Goal: Task Accomplishment & Management: Manage account settings

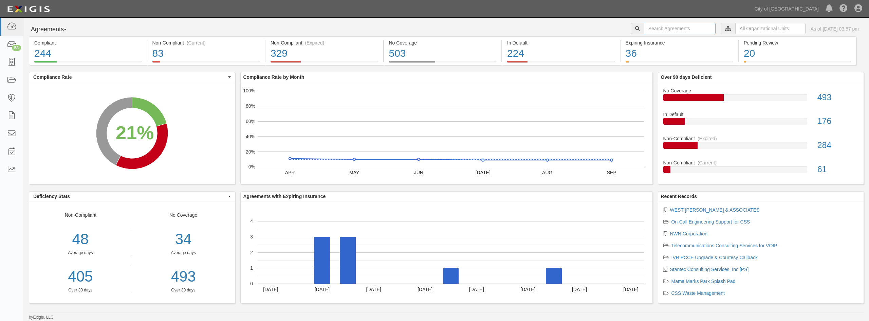
click at [676, 30] on input "text" at bounding box center [680, 29] width 72 height 12
type input "navjo"
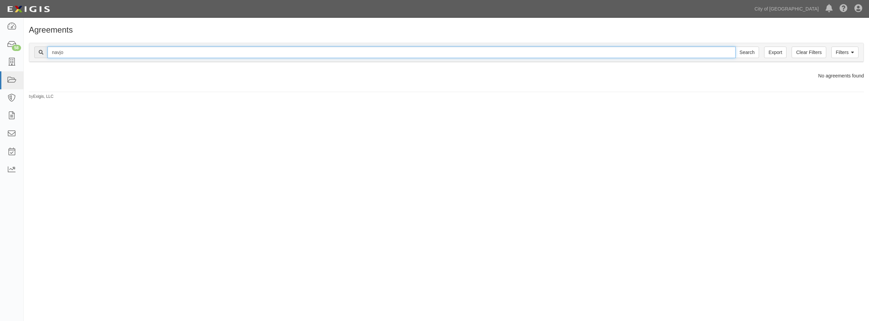
click at [83, 54] on input "navjo" at bounding box center [392, 53] width 688 height 12
type input "n"
type input "Navajo"
click at [736, 47] on input "Search" at bounding box center [748, 53] width 24 height 12
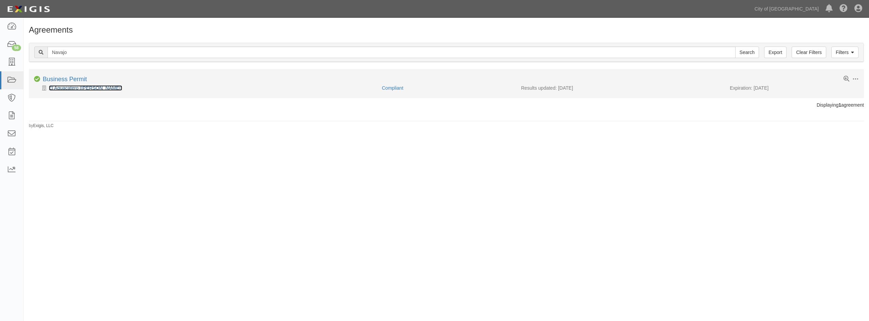
click at [67, 87] on link "El Aguacatero ([PERSON_NAME])" at bounding box center [85, 87] width 73 height 5
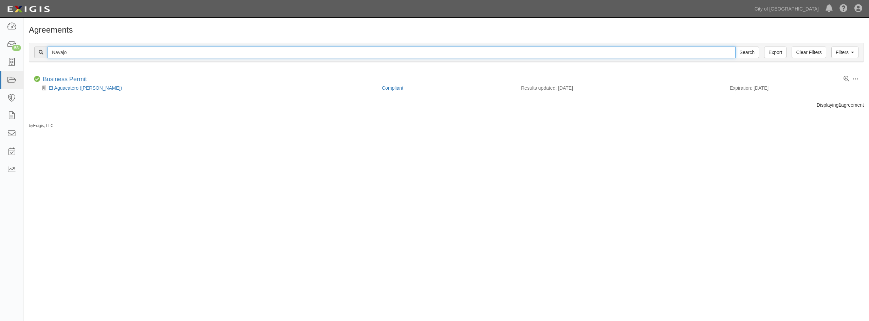
drag, startPoint x: 77, startPoint y: 52, endPoint x: 46, endPoint y: 52, distance: 31.2
click at [46, 52] on div "Navajo Search" at bounding box center [396, 53] width 725 height 12
type input "N"
paste input "Navajo"
type input "Navajo"
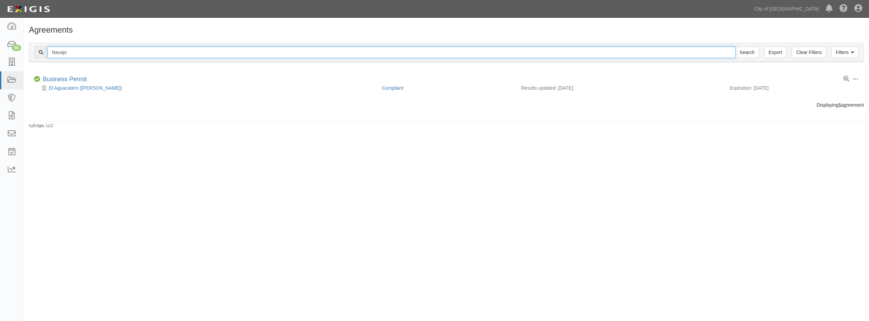
click at [736, 47] on input "Search" at bounding box center [748, 53] width 24 height 12
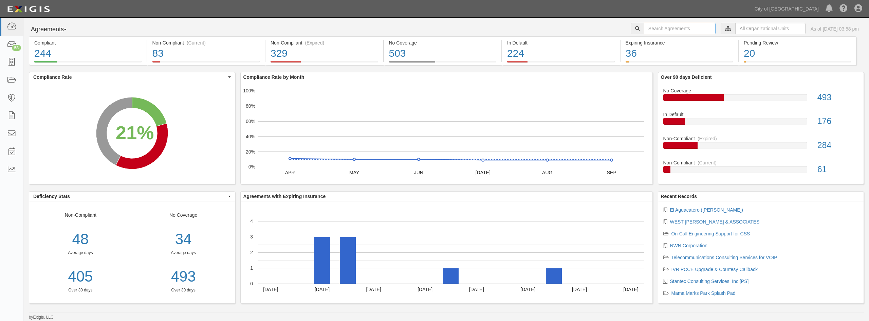
click at [658, 31] on input "text" at bounding box center [680, 29] width 72 height 12
type input "C"
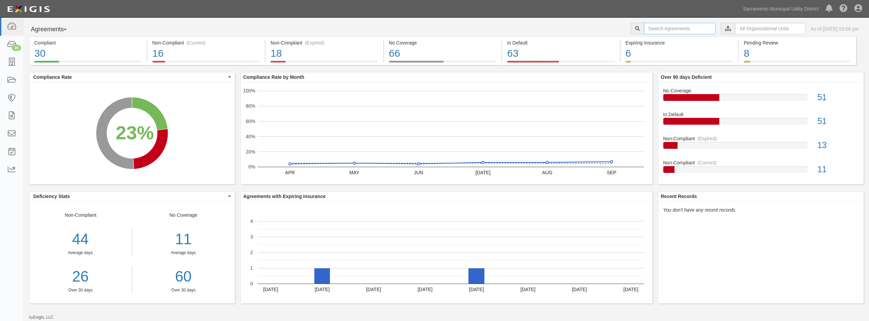
click at [652, 27] on input "text" at bounding box center [680, 29] width 72 height 12
paste input "Navajo"
type input "Navajo"
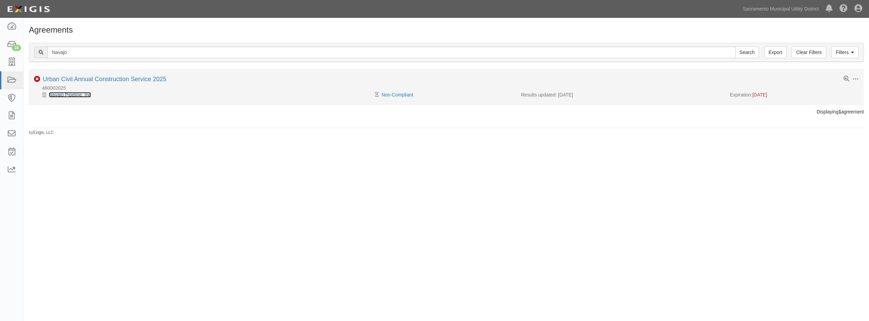
click at [80, 92] on link "Navajo Pipeline, Inc" at bounding box center [70, 94] width 42 height 5
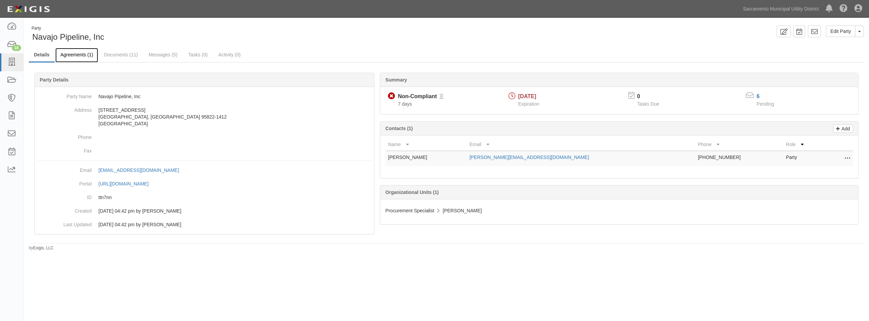
click at [71, 57] on link "Agreements (1)" at bounding box center [76, 55] width 43 height 15
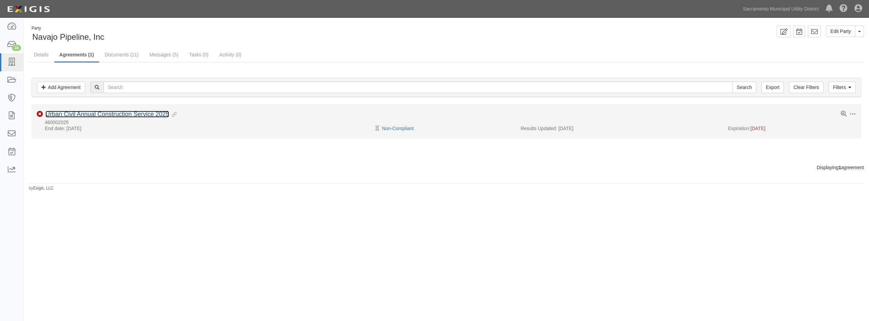
click at [84, 115] on link "Urban Civil Annual Construction Service 2025" at bounding box center [108, 114] width 124 height 7
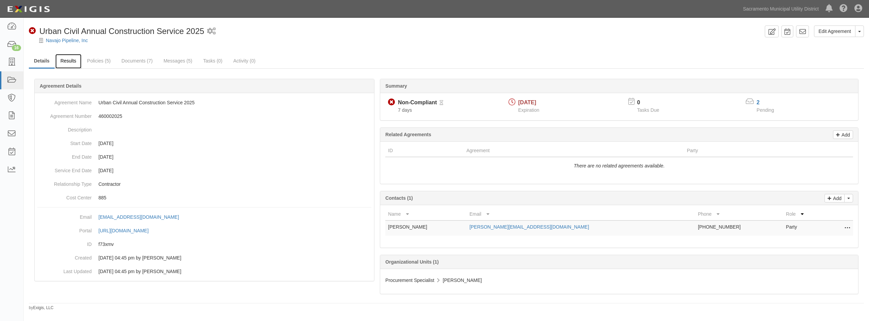
click at [79, 67] on link "Results" at bounding box center [68, 61] width 26 height 15
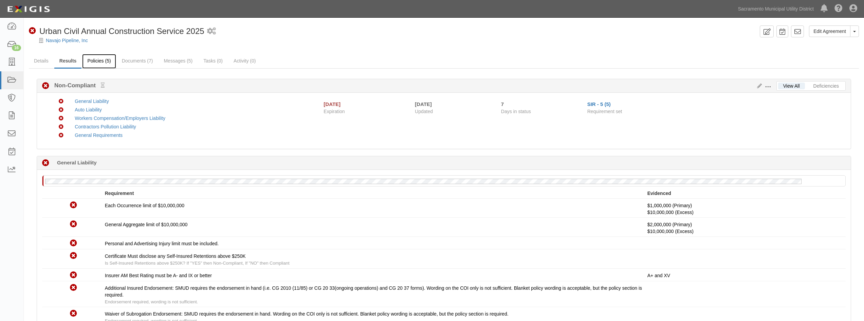
click at [109, 60] on link "Policies (5)" at bounding box center [99, 61] width 34 height 15
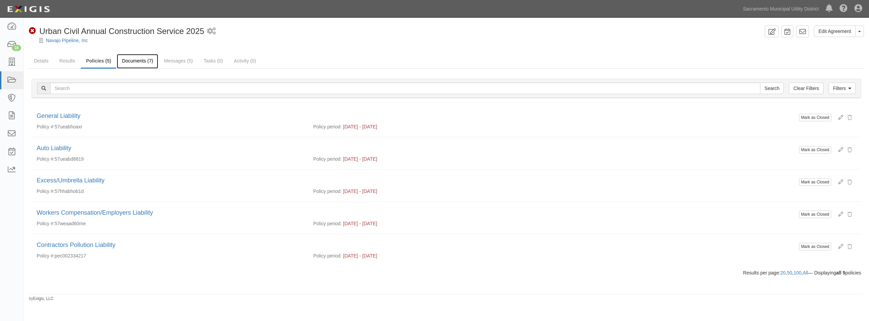
click at [122, 62] on link "Documents (7)" at bounding box center [137, 61] width 41 height 15
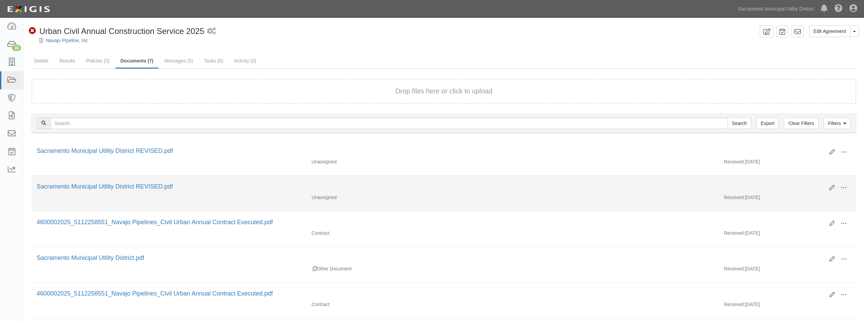
click at [148, 190] on div "Sacramento Municipal Utility District REVISED.pdf" at bounding box center [431, 186] width 788 height 9
click at [148, 187] on link "Sacramento Municipal Utility District REVISED.pdf" at bounding box center [105, 186] width 136 height 7
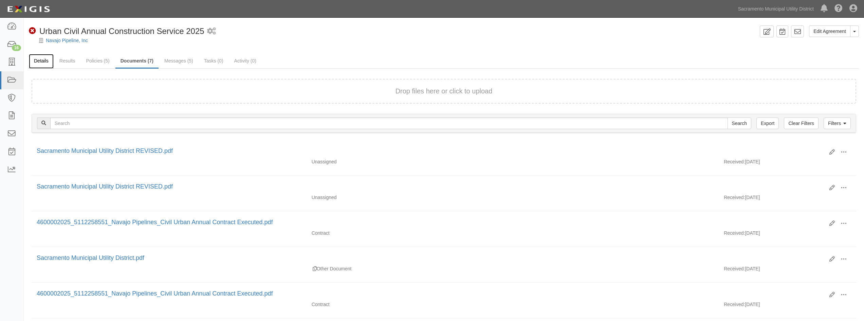
click at [44, 60] on link "Details" at bounding box center [41, 61] width 25 height 15
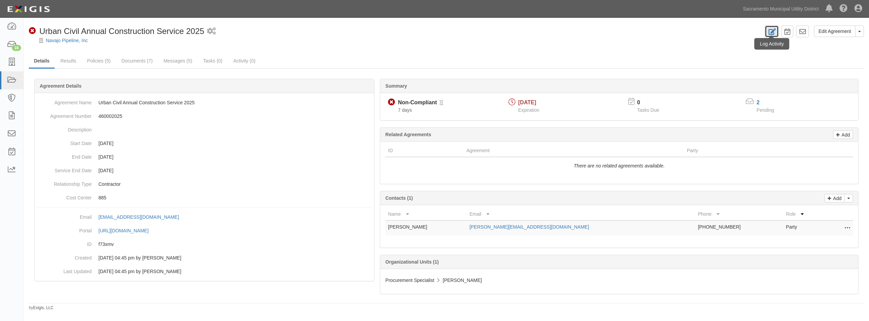
click at [775, 34] on icon at bounding box center [772, 32] width 8 height 6
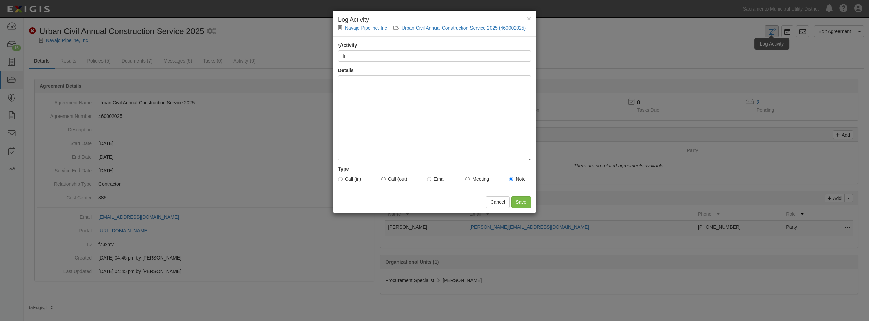
type input "I"
click at [398, 93] on div at bounding box center [434, 117] width 193 height 85
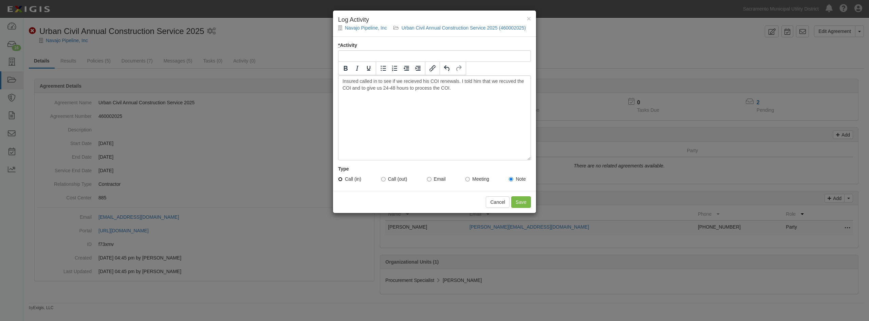
click at [341, 177] on input "Call (in)" at bounding box center [340, 179] width 4 height 4
radio input "true"
click at [371, 52] on input "* Activity" at bounding box center [434, 56] width 193 height 12
type input "COI Renewal Inquiry"
click at [521, 197] on input "Save" at bounding box center [521, 202] width 20 height 12
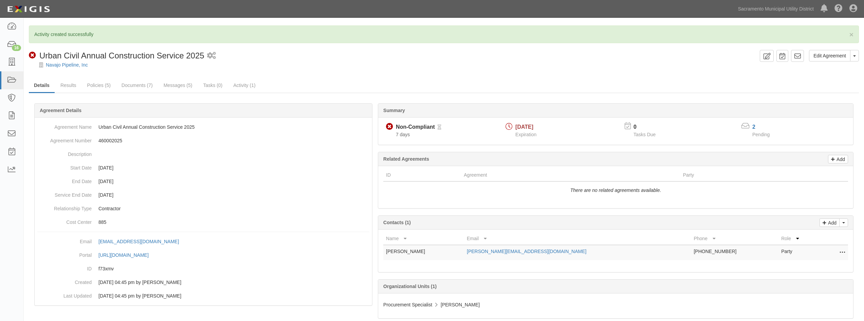
click at [459, 52] on div "Non-Compliant Urban Civil Annual Construction Service 2025 1 scheduled workflow" at bounding box center [393, 56] width 728 height 12
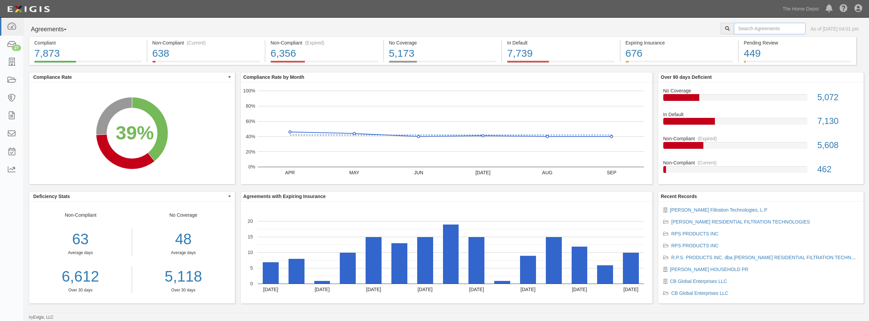
click at [735, 33] on input "text" at bounding box center [770, 29] width 72 height 12
type input "may trucking"
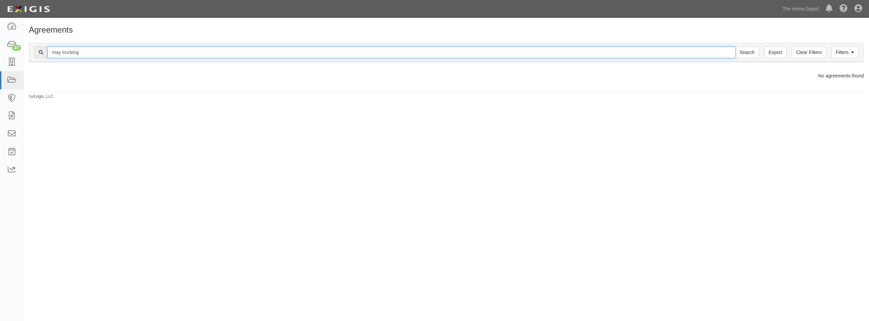
click at [92, 50] on input "may trucking" at bounding box center [392, 53] width 688 height 12
drag, startPoint x: 91, startPoint y: 55, endPoint x: 43, endPoint y: 54, distance: 48.6
click at [43, 54] on div "may trucking Search" at bounding box center [396, 53] width 725 height 12
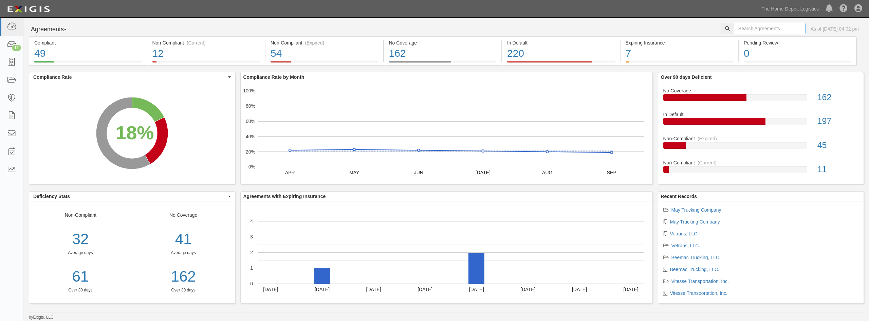
click at [742, 31] on input "text" at bounding box center [770, 29] width 72 height 12
paste input "may trucking"
type input "may trucking"
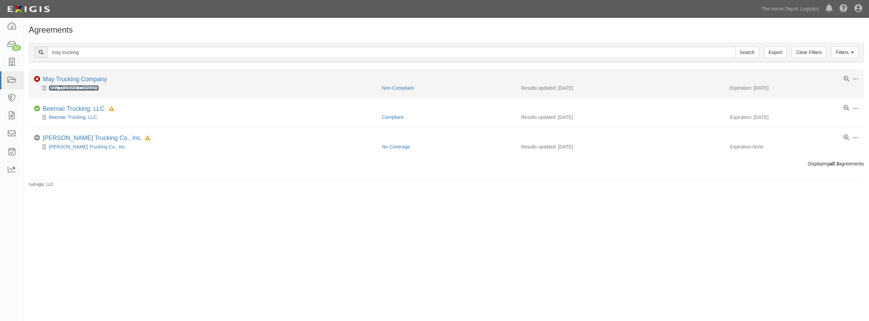
click at [80, 87] on link "May Trucking Company" at bounding box center [74, 87] width 50 height 5
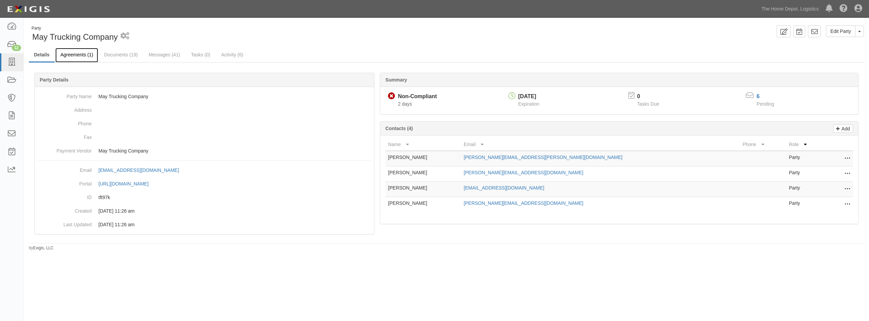
click at [92, 54] on link "Agreements (1)" at bounding box center [76, 55] width 43 height 15
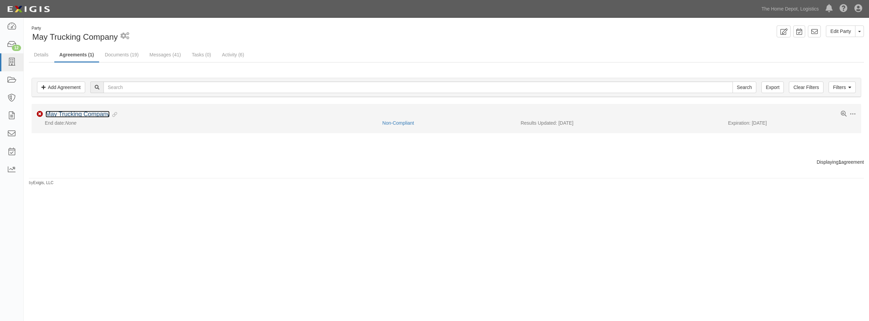
click at [75, 114] on link "May Trucking Company" at bounding box center [78, 114] width 64 height 7
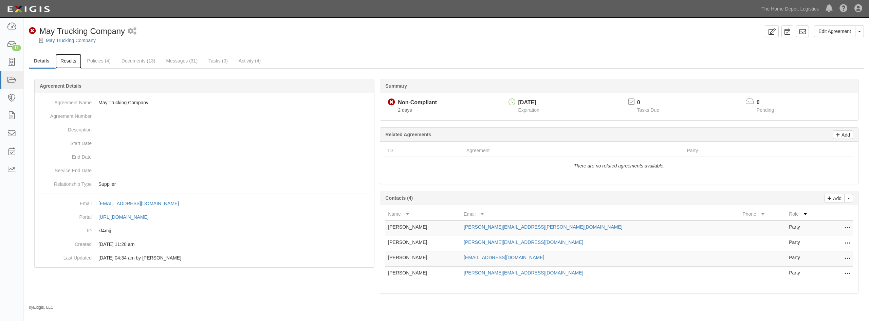
click at [68, 62] on link "Results" at bounding box center [68, 61] width 26 height 15
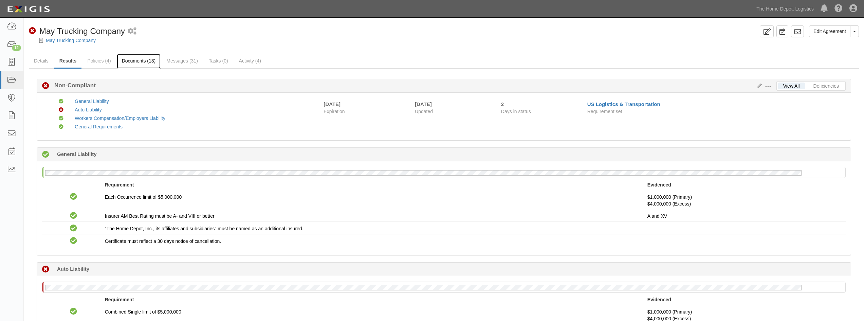
click at [145, 65] on link "Documents (13)" at bounding box center [139, 61] width 44 height 15
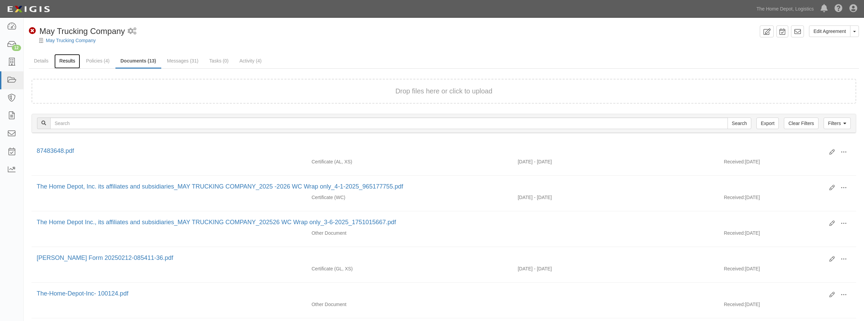
click at [55, 61] on link "Results" at bounding box center [67, 61] width 26 height 15
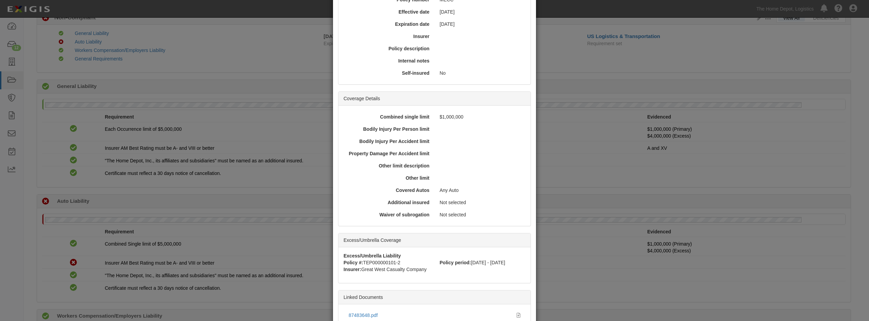
scroll to position [143, 0]
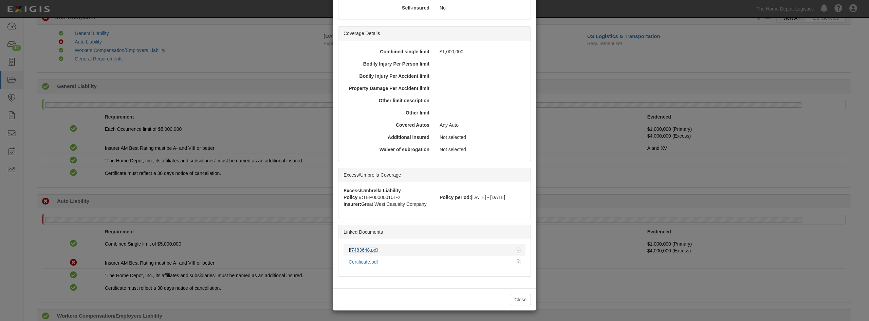
click at [374, 249] on link "87483648.pdf" at bounding box center [363, 249] width 29 height 5
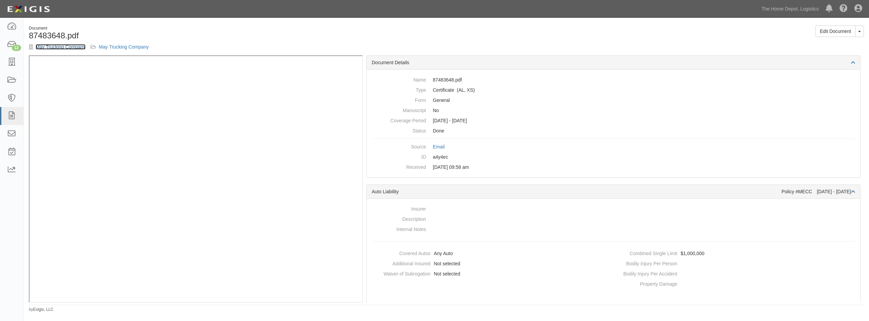
click at [60, 46] on link "May Trucking Company" at bounding box center [61, 46] width 50 height 5
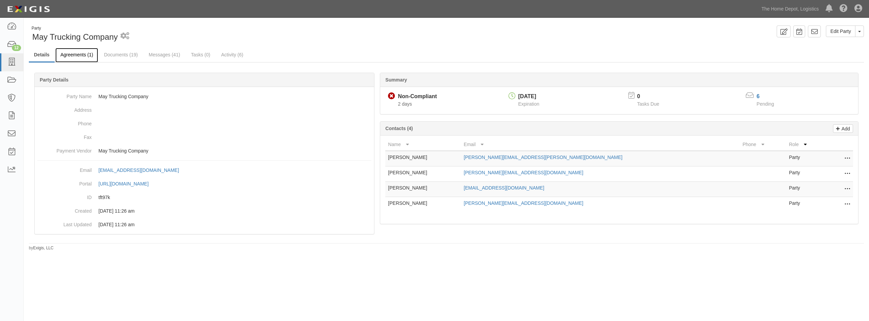
click at [81, 57] on link "Agreements (1)" at bounding box center [76, 55] width 43 height 15
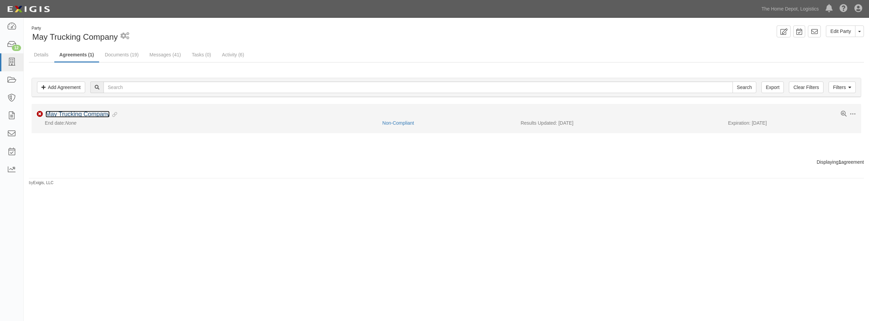
click at [77, 112] on link "May Trucking Company" at bounding box center [78, 114] width 64 height 7
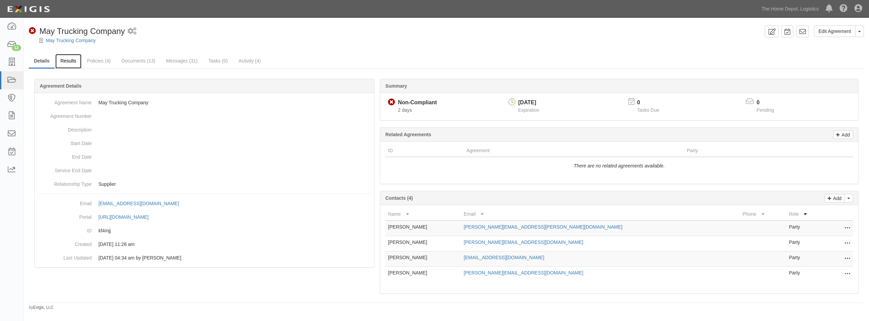
click at [70, 60] on link "Results" at bounding box center [68, 61] width 26 height 15
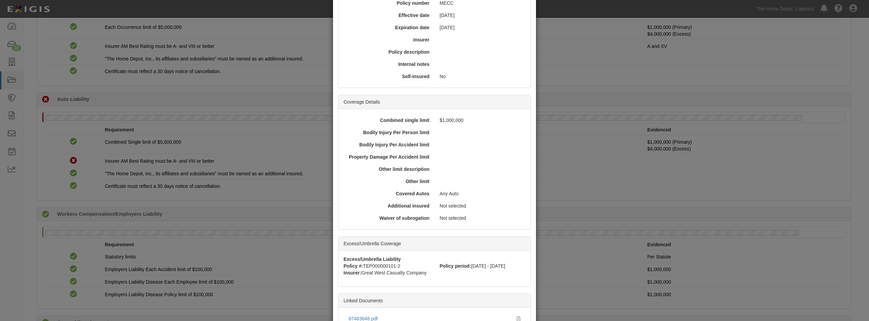
scroll to position [143, 0]
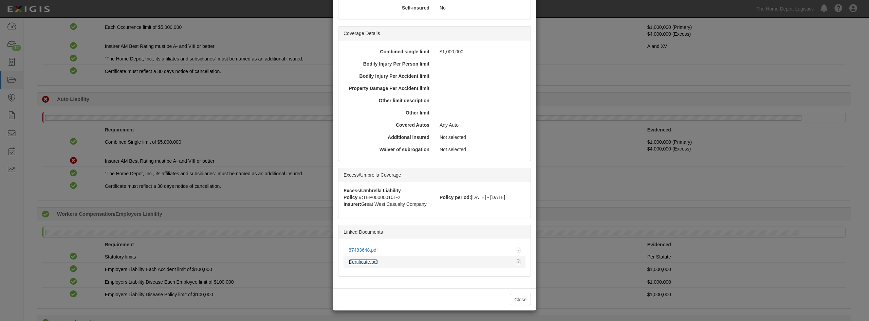
click at [364, 263] on link "Certificate.pdf" at bounding box center [363, 261] width 29 height 5
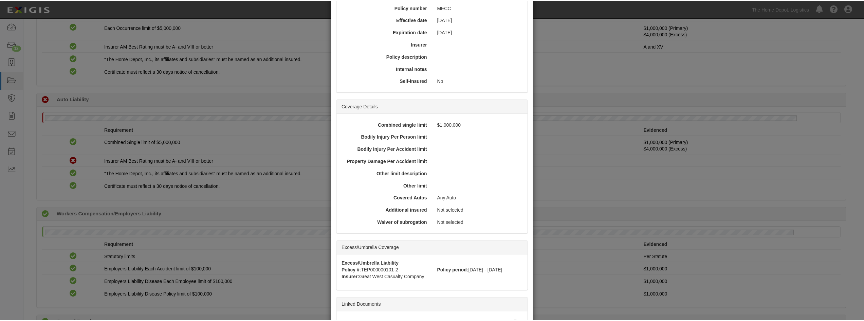
scroll to position [0, 0]
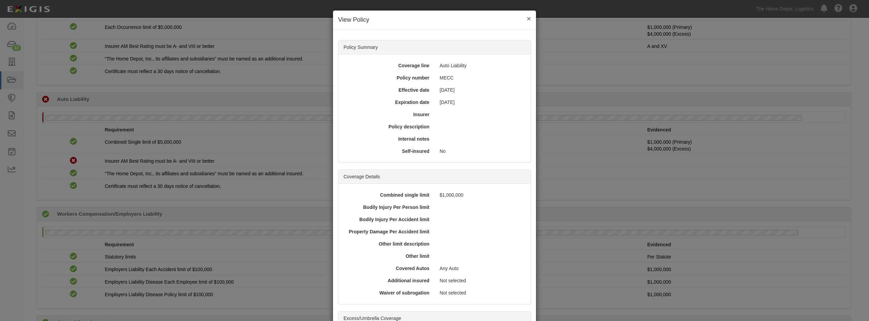
click at [528, 19] on button "×" at bounding box center [529, 18] width 4 height 7
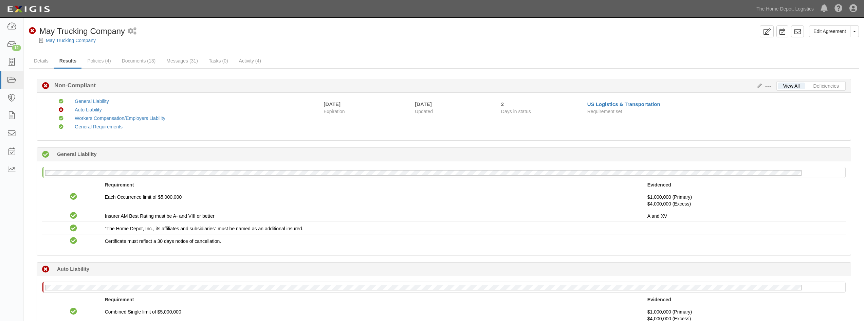
click at [72, 43] on div "May Trucking Company" at bounding box center [449, 40] width 830 height 7
click at [73, 38] on link "May Trucking Company" at bounding box center [71, 40] width 50 height 5
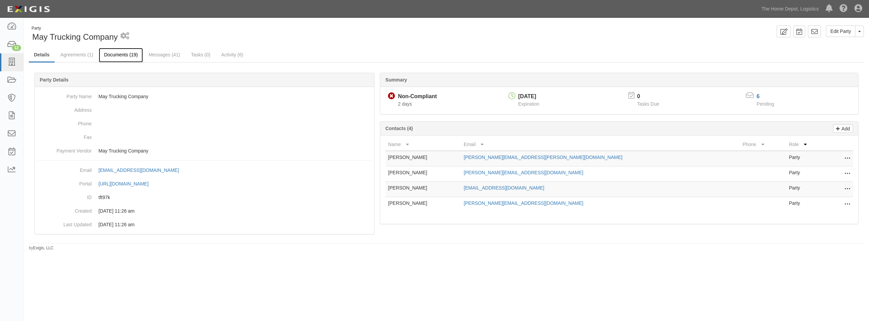
click at [136, 59] on link "Documents (19)" at bounding box center [121, 55] width 44 height 15
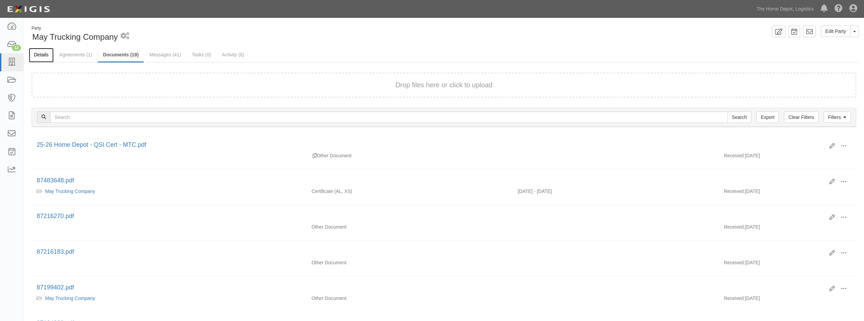
click at [48, 53] on link "Details" at bounding box center [41, 55] width 25 height 15
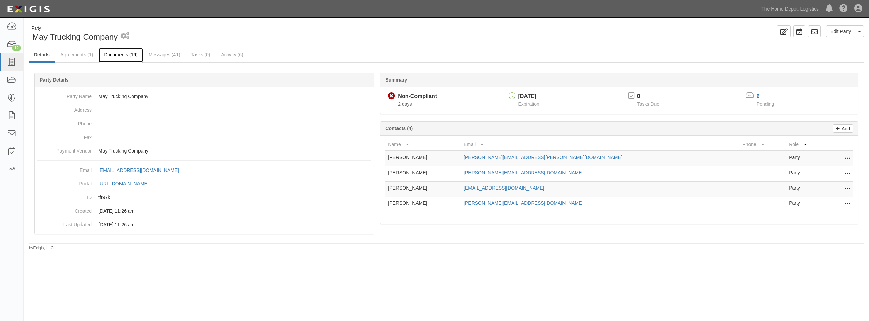
click at [124, 57] on link "Documents (19)" at bounding box center [121, 55] width 44 height 15
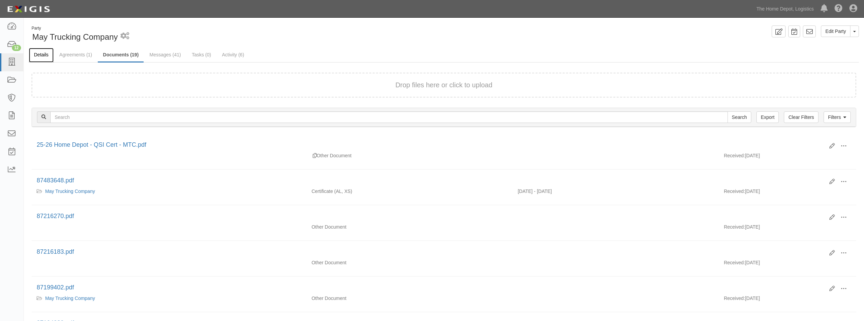
click at [48, 58] on link "Details" at bounding box center [41, 55] width 25 height 15
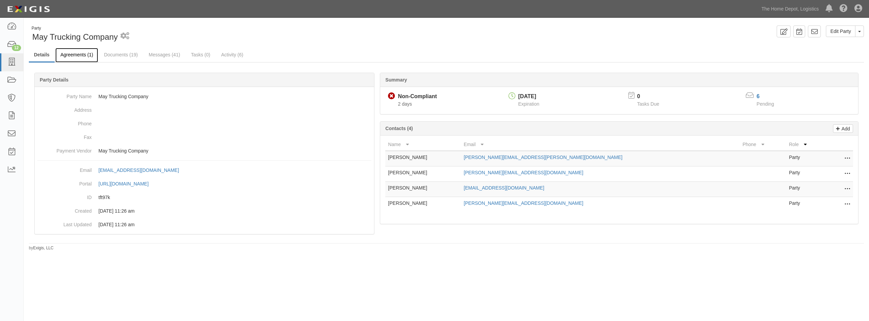
click at [82, 59] on link "Agreements (1)" at bounding box center [76, 55] width 43 height 15
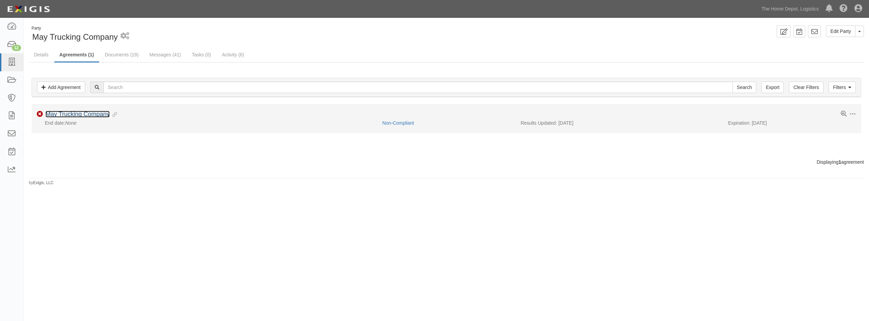
click at [85, 114] on link "May Trucking Company" at bounding box center [78, 114] width 64 height 7
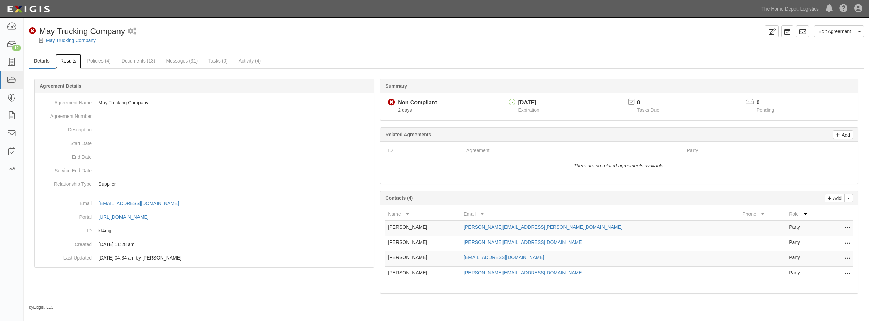
click at [64, 64] on link "Results" at bounding box center [68, 61] width 26 height 15
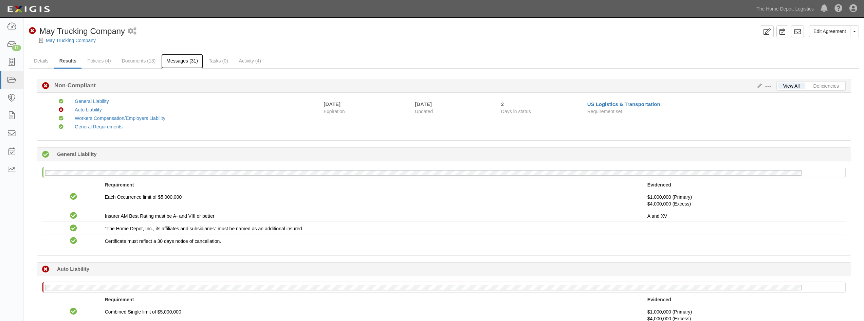
click at [177, 61] on link "Messages (31)" at bounding box center [182, 61] width 42 height 15
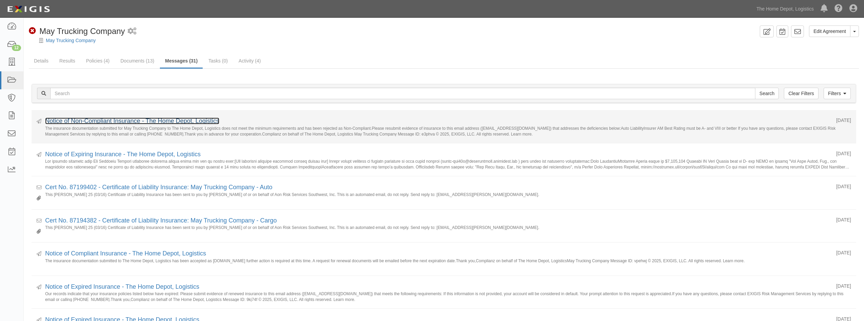
click at [182, 122] on link "Notice of Non-Compliant Insurance - The Home Depot, Logistics" at bounding box center [132, 121] width 174 height 7
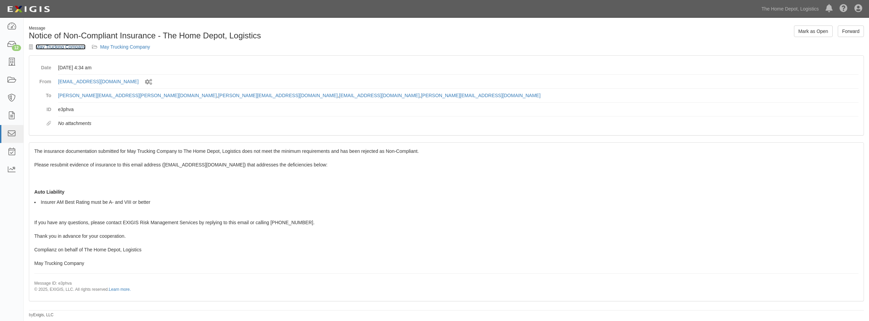
click at [44, 47] on link "May Trucking Company" at bounding box center [61, 46] width 50 height 5
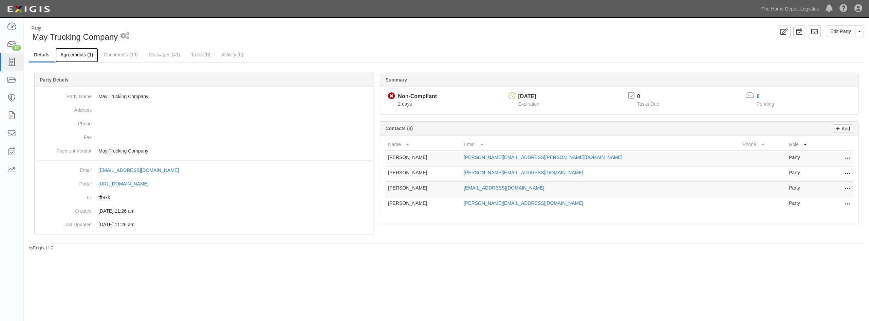
click at [82, 61] on link "Agreements (1)" at bounding box center [76, 55] width 43 height 15
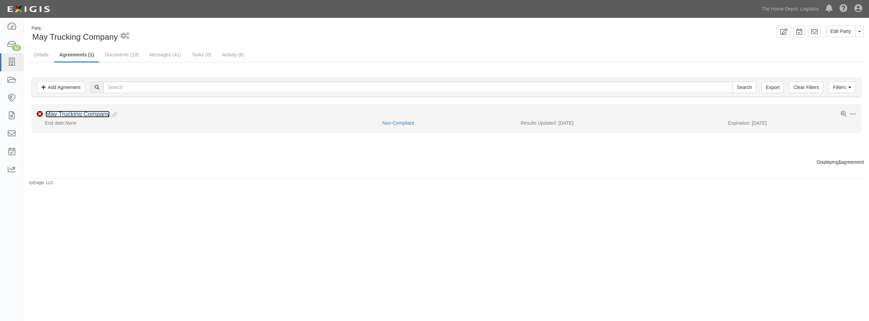
click at [90, 116] on link "May Trucking Company" at bounding box center [78, 114] width 64 height 7
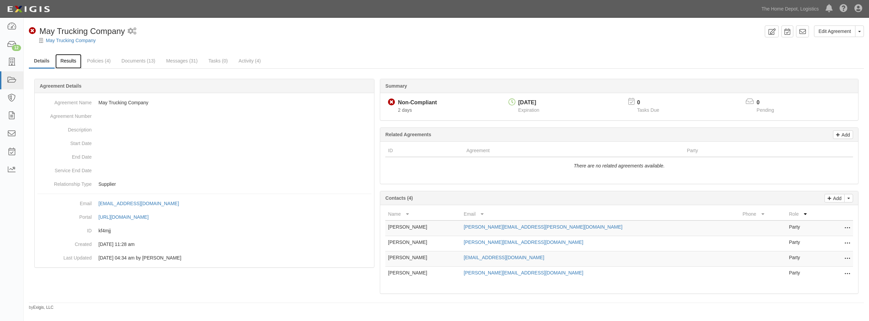
click at [63, 66] on link "Results" at bounding box center [68, 61] width 26 height 15
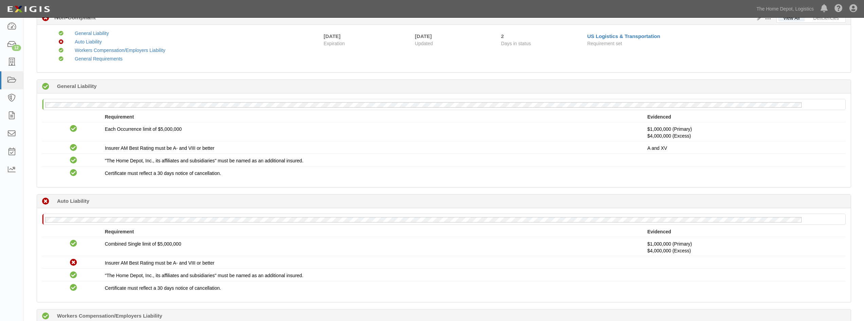
scroll to position [102, 0]
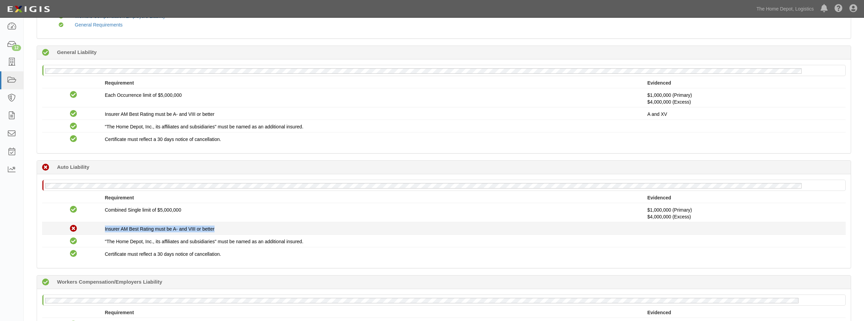
drag, startPoint x: 230, startPoint y: 229, endPoint x: 103, endPoint y: 234, distance: 126.8
click at [103, 234] on li "Non-Compliant Insurer AM Best Rating must be A- and VIII or better" at bounding box center [444, 228] width 804 height 13
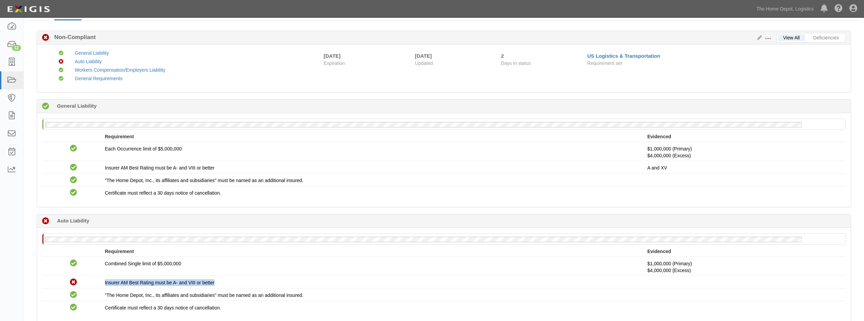
scroll to position [0, 0]
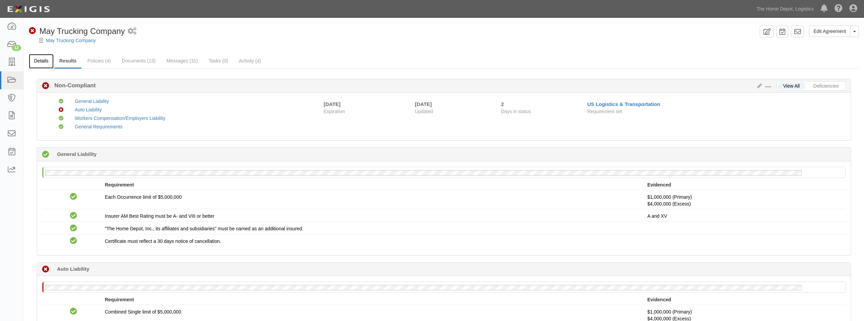
click at [39, 61] on link "Details" at bounding box center [41, 61] width 25 height 15
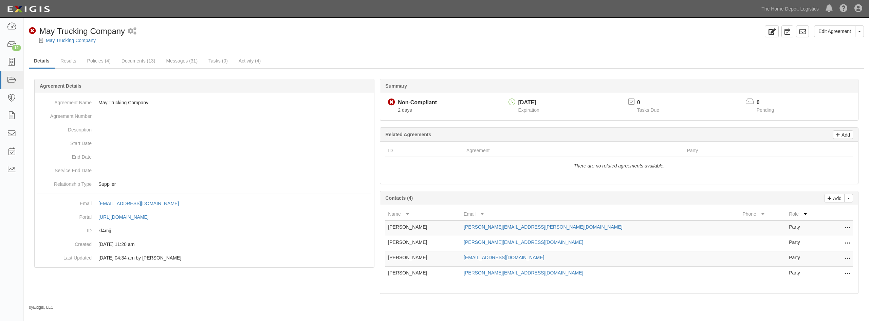
click at [760, 36] on div "Non-Compliant May Trucking Company 2 scheduled workflows" at bounding box center [396, 31] width 734 height 12
click at [766, 36] on link at bounding box center [772, 31] width 14 height 12
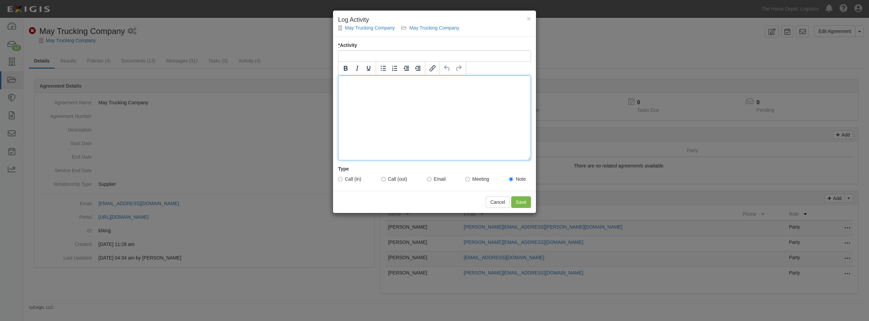
click at [481, 129] on div at bounding box center [434, 117] width 193 height 85
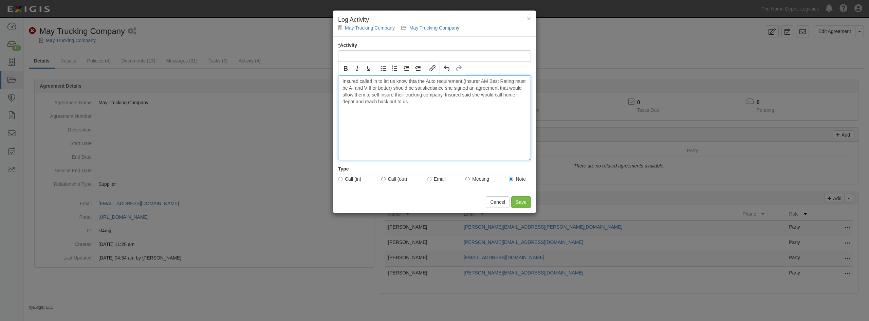
click at [419, 84] on div "Insured called in to let us know thta the Auto requirement (Insurer AM Best Rat…" at bounding box center [434, 117] width 193 height 85
click at [433, 91] on div "Insured called in to let us know that the Auto requirement (Insurer AM Best Rat…" at bounding box center [434, 117] width 193 height 85
click at [382, 95] on div "Insured called in to let us know that the Auto requirement (Insurer AM Best Rat…" at bounding box center [434, 117] width 193 height 85
click at [380, 95] on div "Insured called in to let us know that the Auto requirement (Insurer AM Best Rat…" at bounding box center [434, 117] width 193 height 85
click at [490, 117] on div "Insured called in to let us know that the Auto requirement (Insurer AM Best Rat…" at bounding box center [434, 117] width 193 height 85
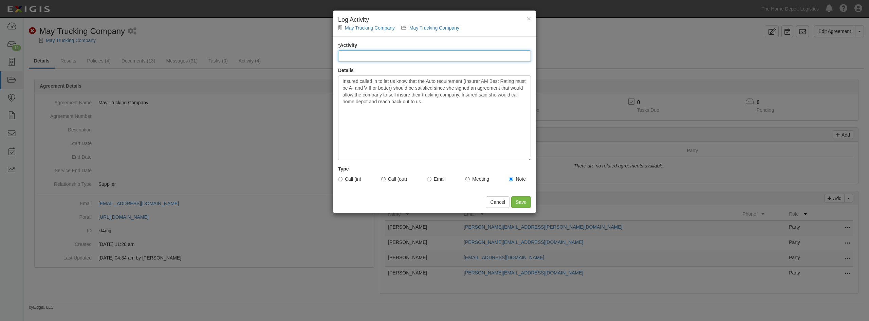
click at [426, 58] on input "* Activity" at bounding box center [434, 56] width 193 height 12
click at [420, 57] on input "* Activity" at bounding box center [434, 56] width 193 height 12
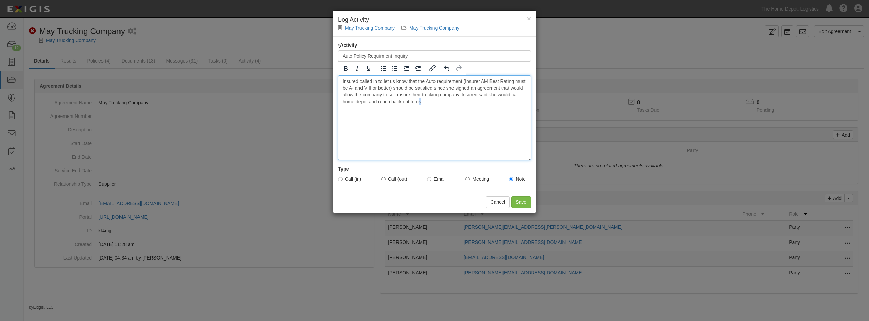
click at [422, 114] on div "Insured called in to let us know that the Auto requirement (Insurer AM Best Rat…" at bounding box center [434, 117] width 193 height 85
click at [385, 58] on input "Auto Policy Requirment Inquiry" at bounding box center [434, 56] width 193 height 12
drag, startPoint x: 385, startPoint y: 58, endPoint x: 375, endPoint y: 74, distance: 19.2
click at [374, 80] on div "Insured called in to let us know that the Auto requirement (Insurer AM Best Rat…" at bounding box center [434, 117] width 193 height 85
click at [382, 57] on input "Auto Policy Requirment Inquiry" at bounding box center [434, 56] width 193 height 12
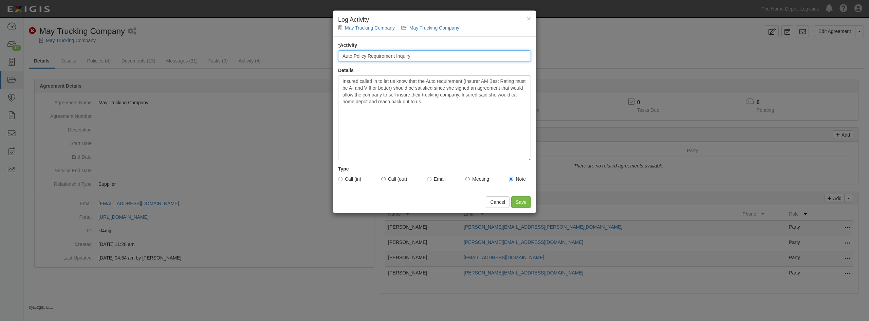
type input "Auto Policy Requirement Inquiry"
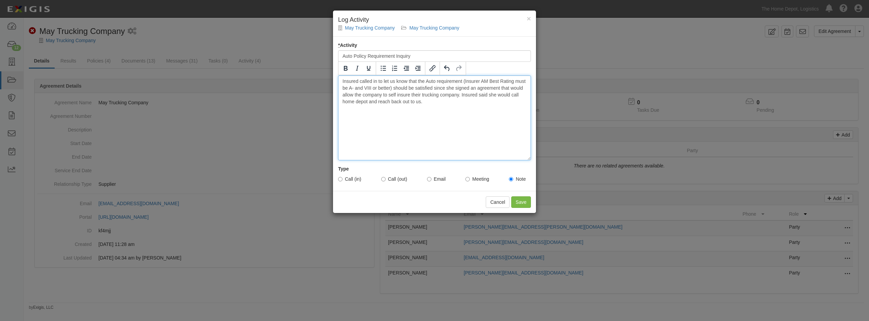
click at [382, 113] on div "Insured called in to let us know that the Auto requirement (Insurer AM Best Rat…" at bounding box center [434, 117] width 193 height 85
click at [340, 176] on label "Call (in)" at bounding box center [349, 179] width 23 height 7
click at [340, 177] on input "Call (in)" at bounding box center [340, 179] width 4 height 4
radio input "true"
click at [521, 201] on input "Save" at bounding box center [521, 202] width 20 height 12
